Goal: Task Accomplishment & Management: Use online tool/utility

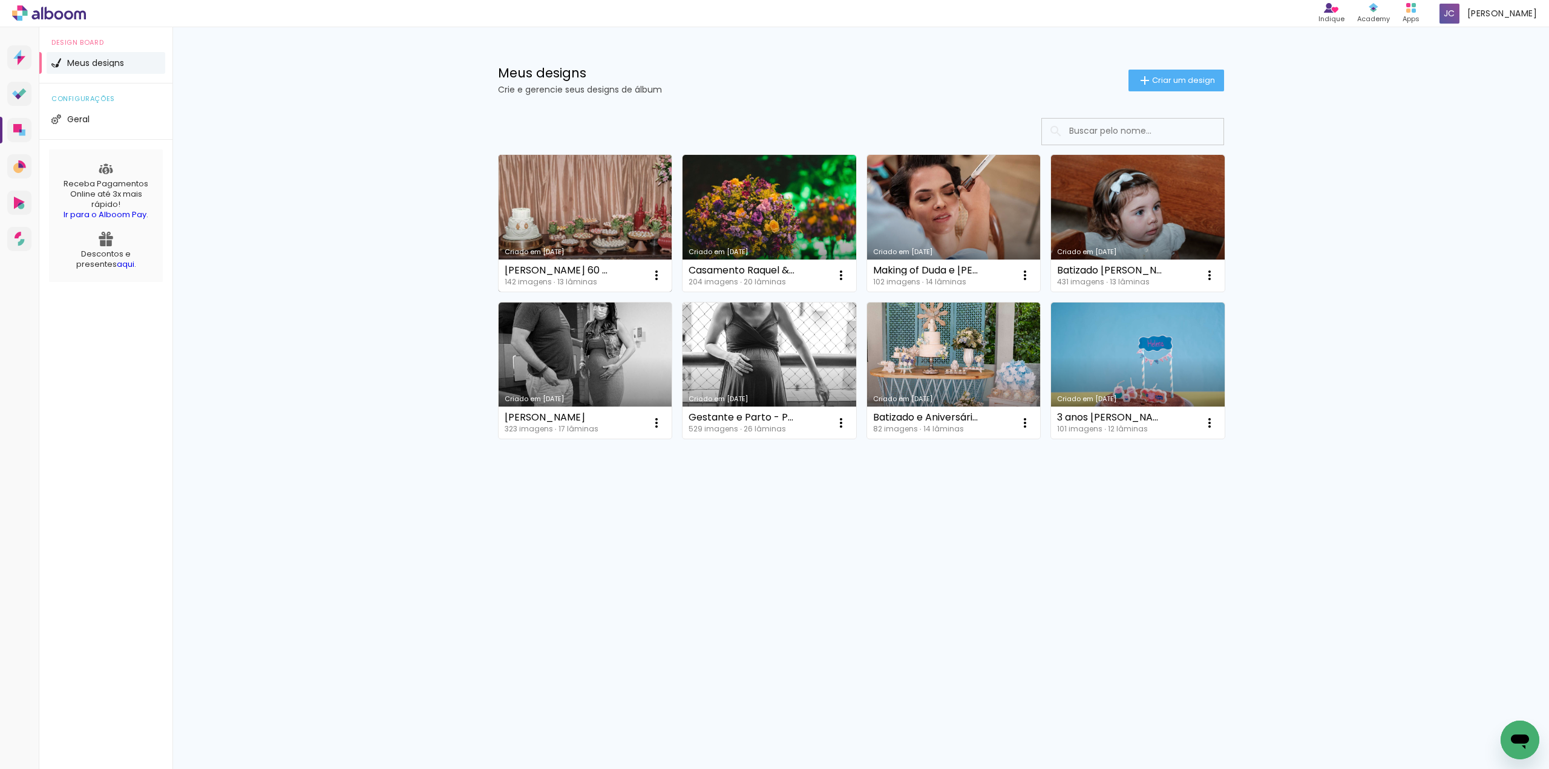
click at [582, 228] on link "Criado em [DATE]" at bounding box center [586, 223] width 174 height 137
click at [1196, 84] on span "Criar um design" at bounding box center [1183, 80] width 63 height 8
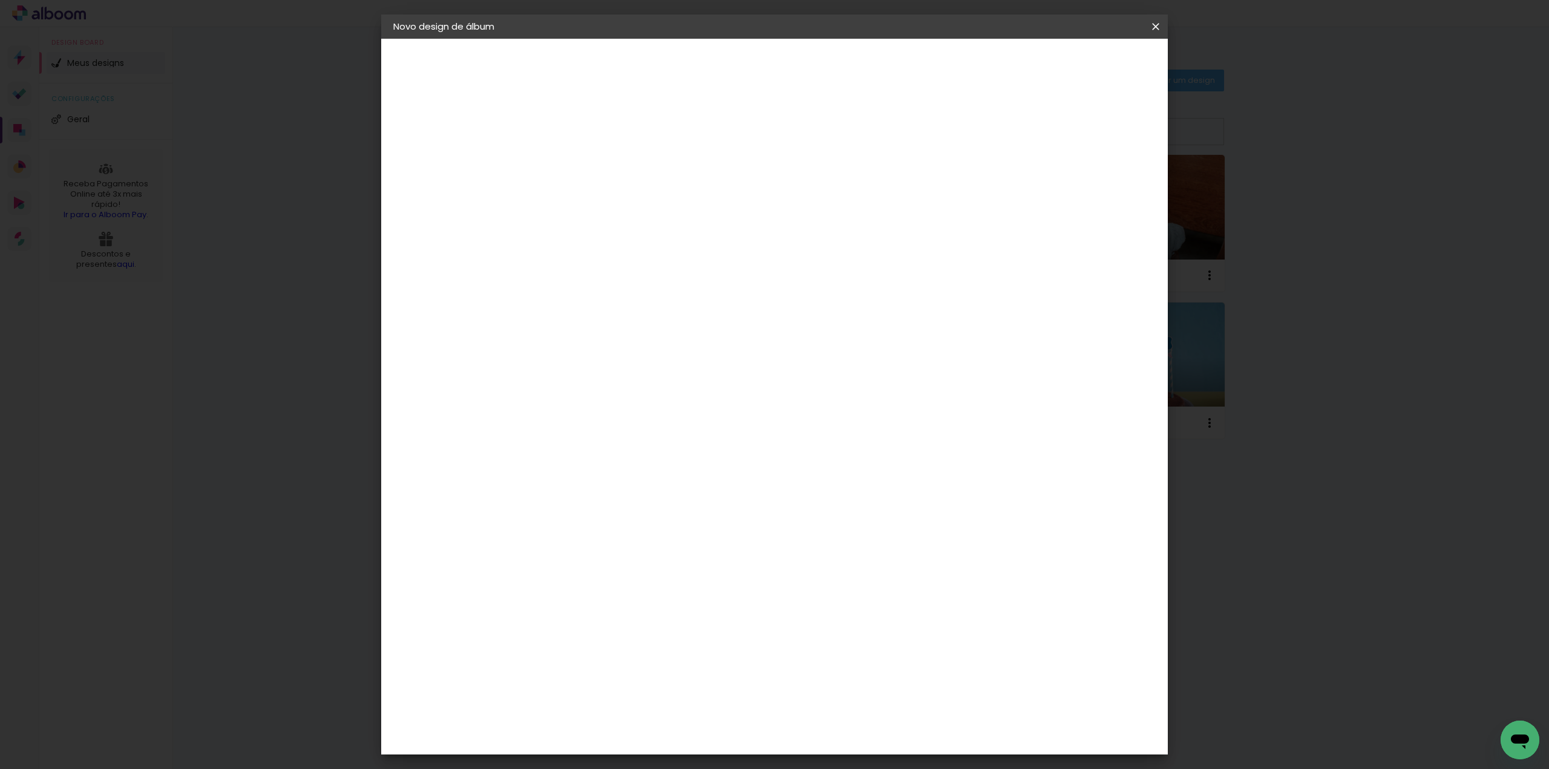
click at [591, 170] on input at bounding box center [591, 162] width 0 height 19
type input "[PERSON_NAME] Parto e [PERSON_NAME]"
type paper-input "[PERSON_NAME] Parto e [PERSON_NAME]"
click at [0, 0] on slot "Avançar" at bounding box center [0, 0] width 0 height 0
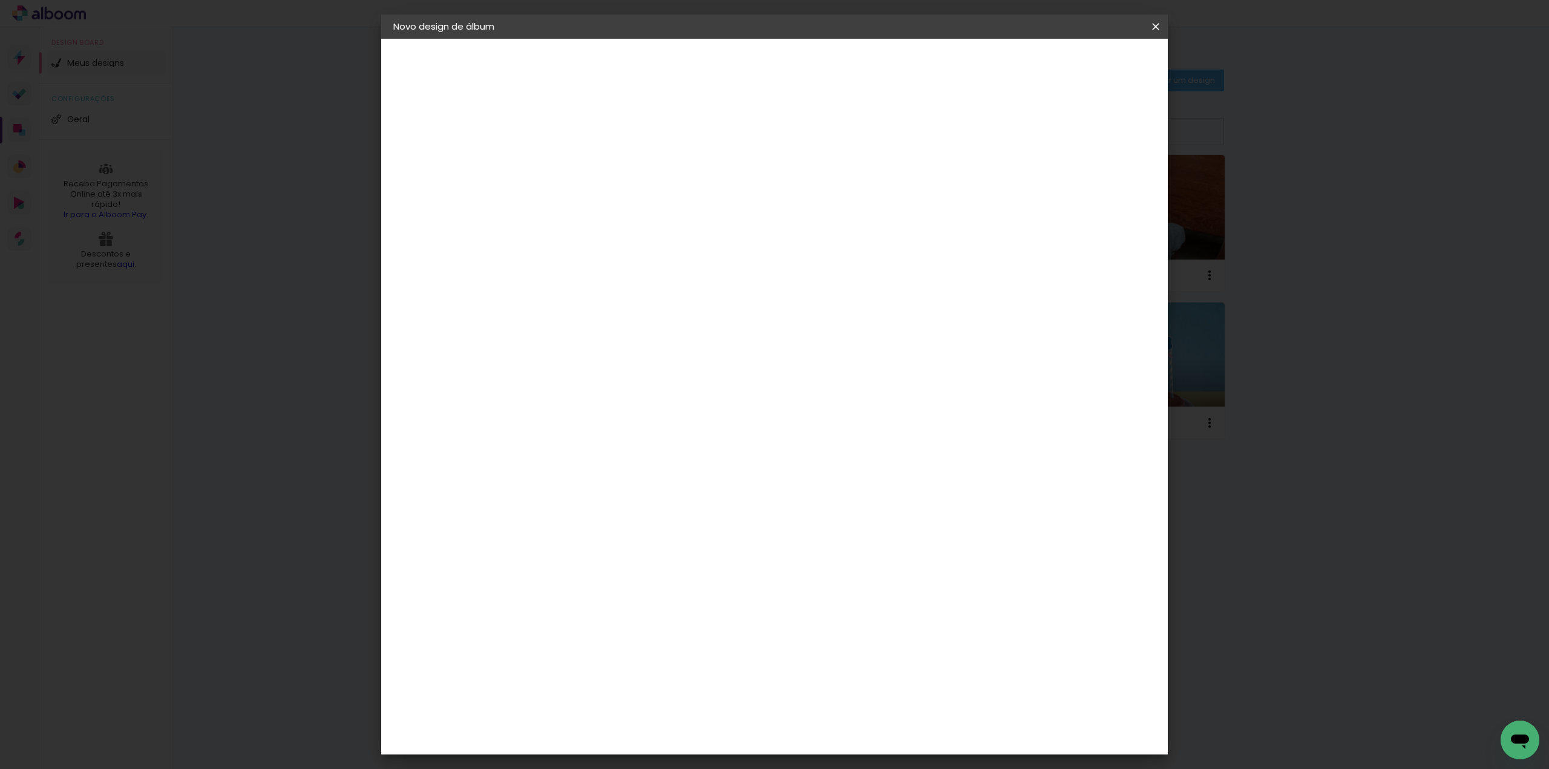
click at [627, 447] on div "ArtCollor" at bounding box center [605, 451] width 44 height 10
click at [0, 0] on slot "Avançar" at bounding box center [0, 0] width 0 height 0
click at [638, 202] on input "text" at bounding box center [614, 211] width 47 height 19
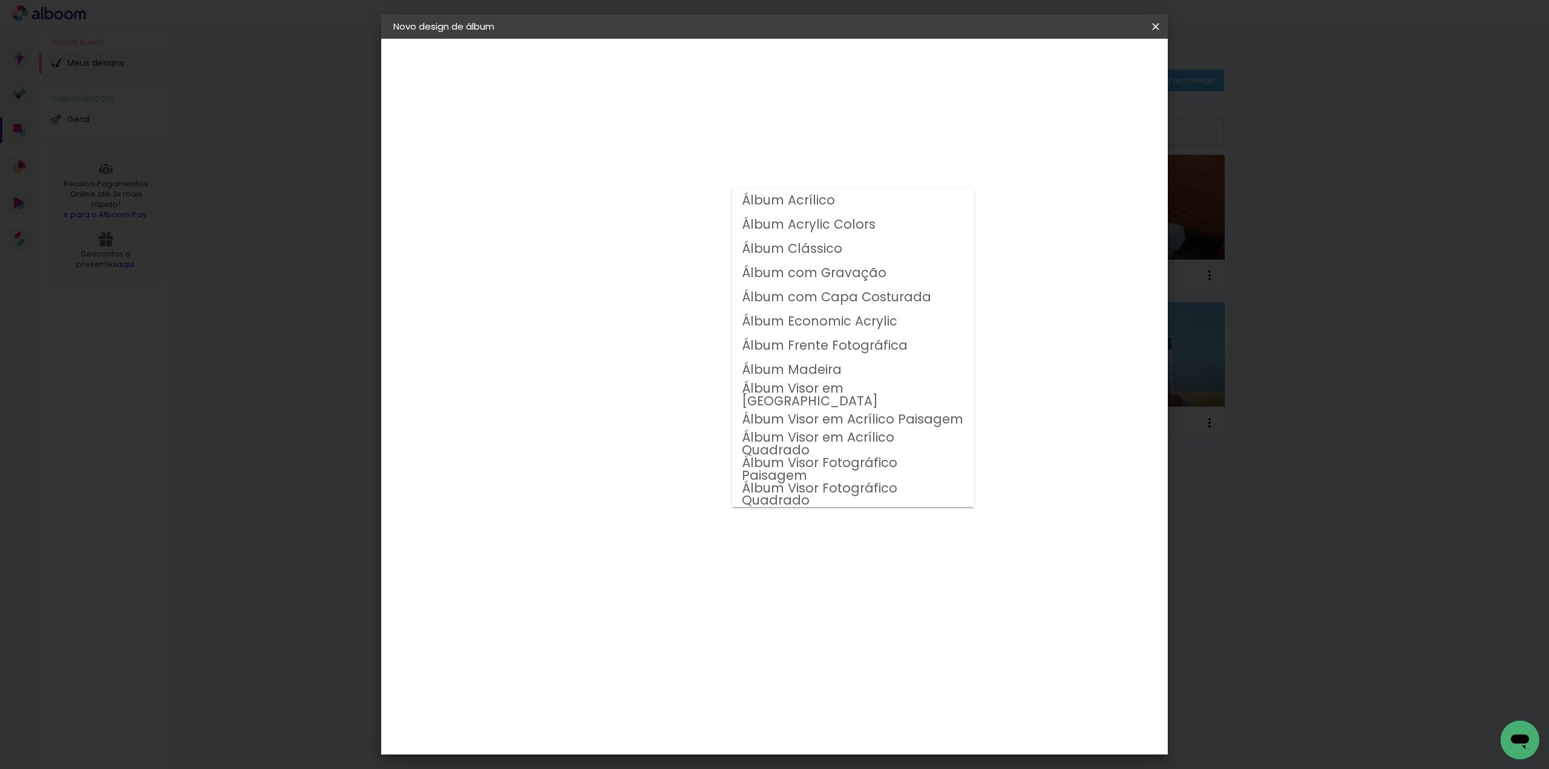
click at [706, 142] on div "Opções disponíveis Álbum Acrílico Álbum Acrylic Colors Álbum Clássico Álbum com…" at bounding box center [622, 90] width 167 height 103
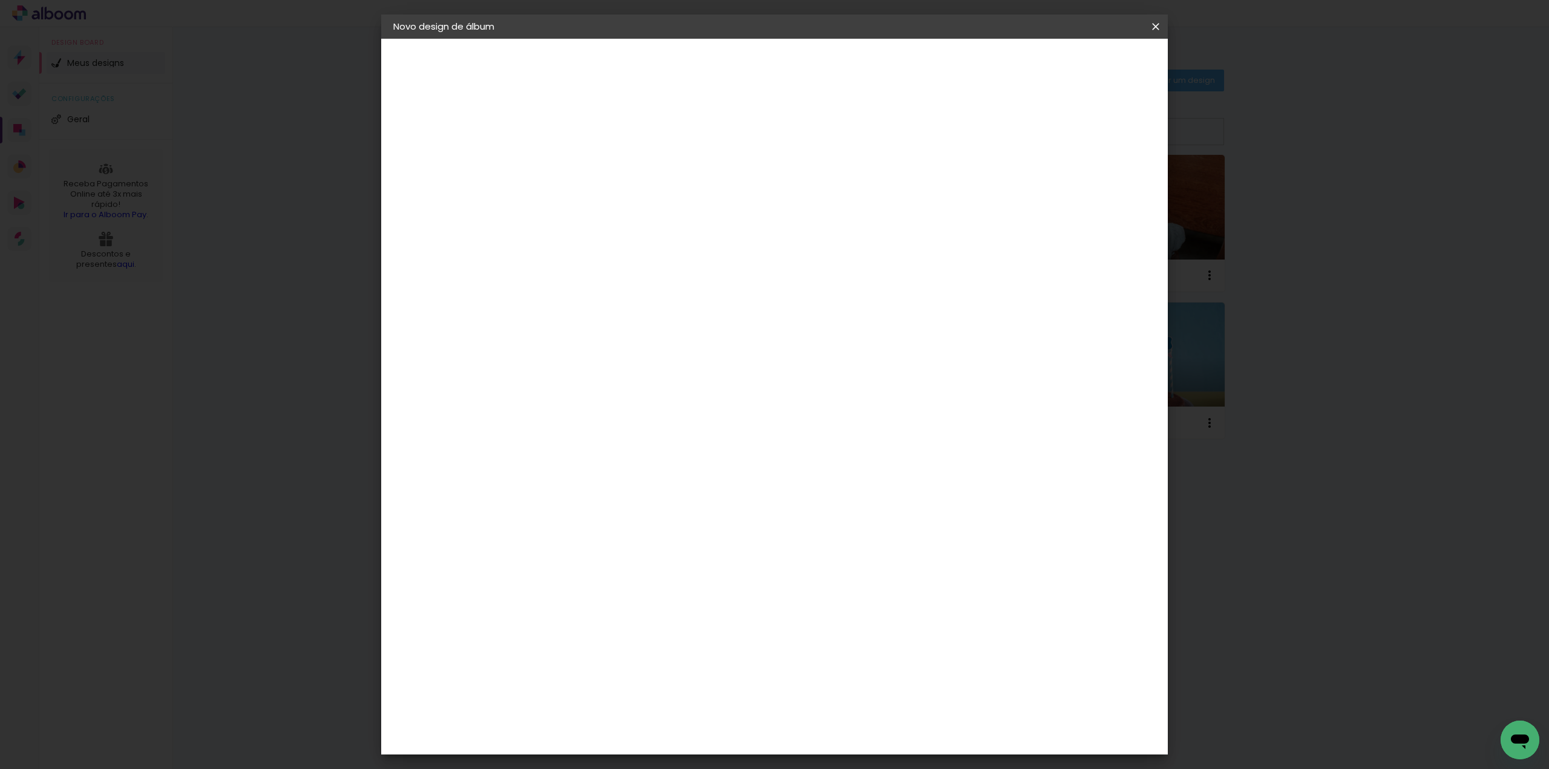
click at [687, 216] on div "Opções disponíveis Álbum Acrílico Álbum Acrylic Colors Álbum Clássico Álbum com…" at bounding box center [622, 230] width 131 height 226
click at [638, 204] on input "text" at bounding box center [614, 211] width 47 height 19
